Goal: Book appointment/travel/reservation

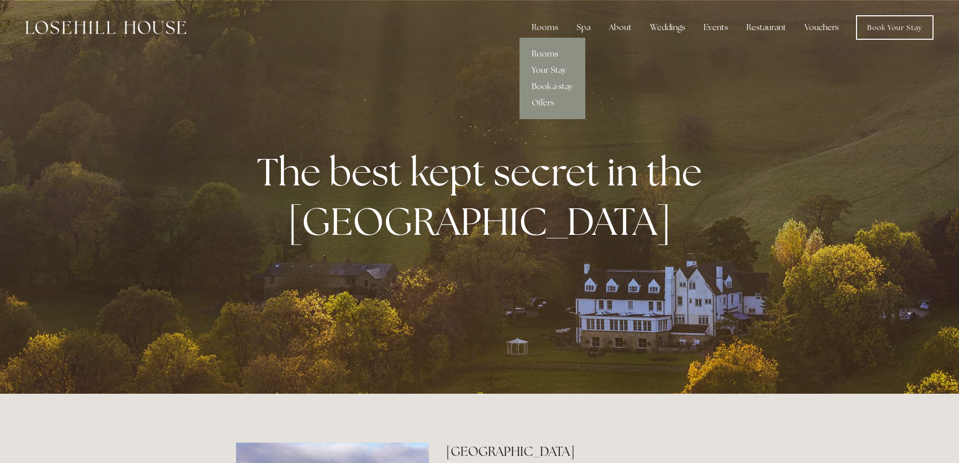
click at [545, 52] on link "Rooms" at bounding box center [552, 54] width 66 height 16
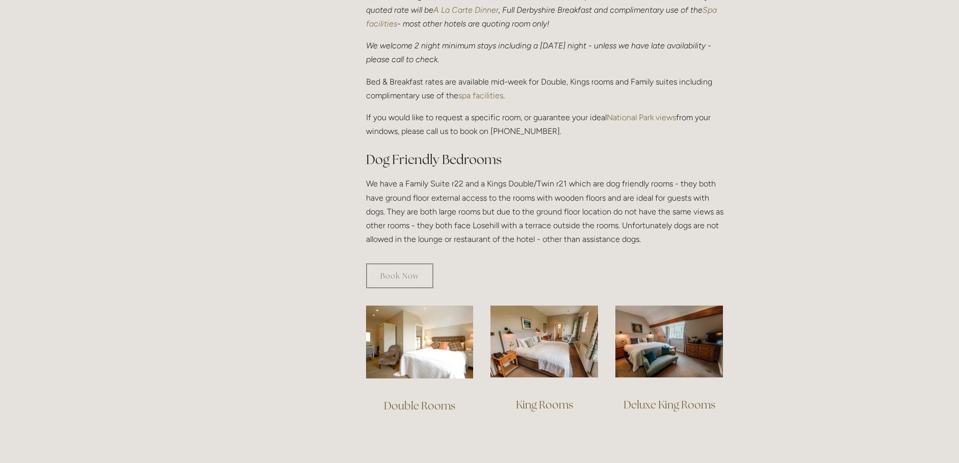
scroll to position [459, 0]
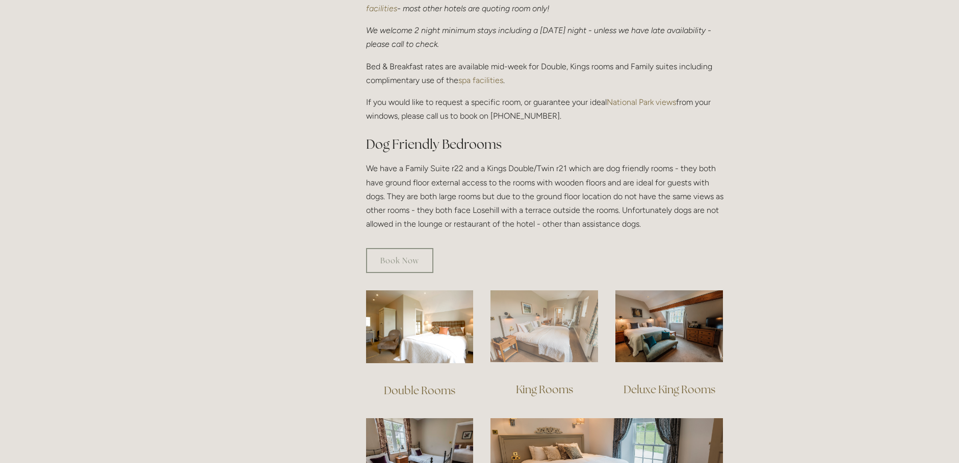
click at [529, 295] on img at bounding box center [544, 326] width 108 height 72
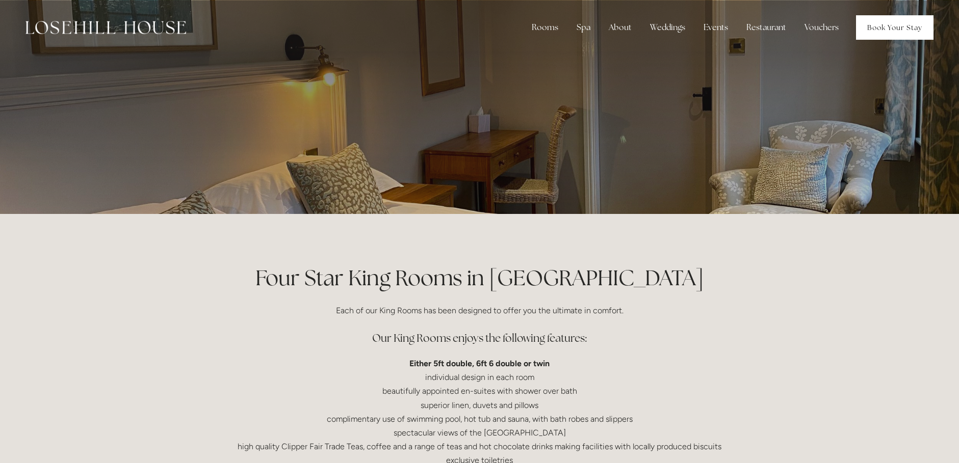
click at [902, 20] on link "Book Your Stay" at bounding box center [894, 27] width 77 height 24
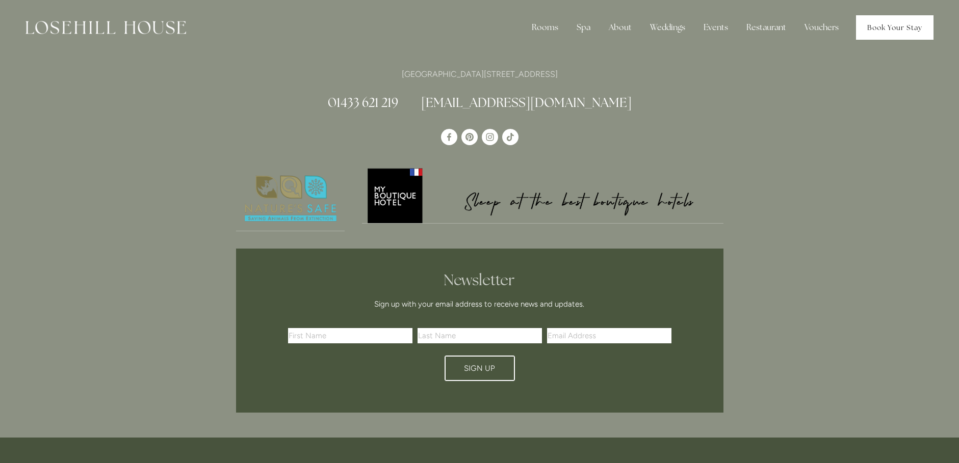
click at [914, 23] on link "Book Your Stay" at bounding box center [894, 27] width 77 height 24
click at [551, 84] on link "Book a stay" at bounding box center [552, 86] width 66 height 16
click at [582, 50] on link "Spa" at bounding box center [615, 54] width 103 height 16
